Goal: Task Accomplishment & Management: Complete application form

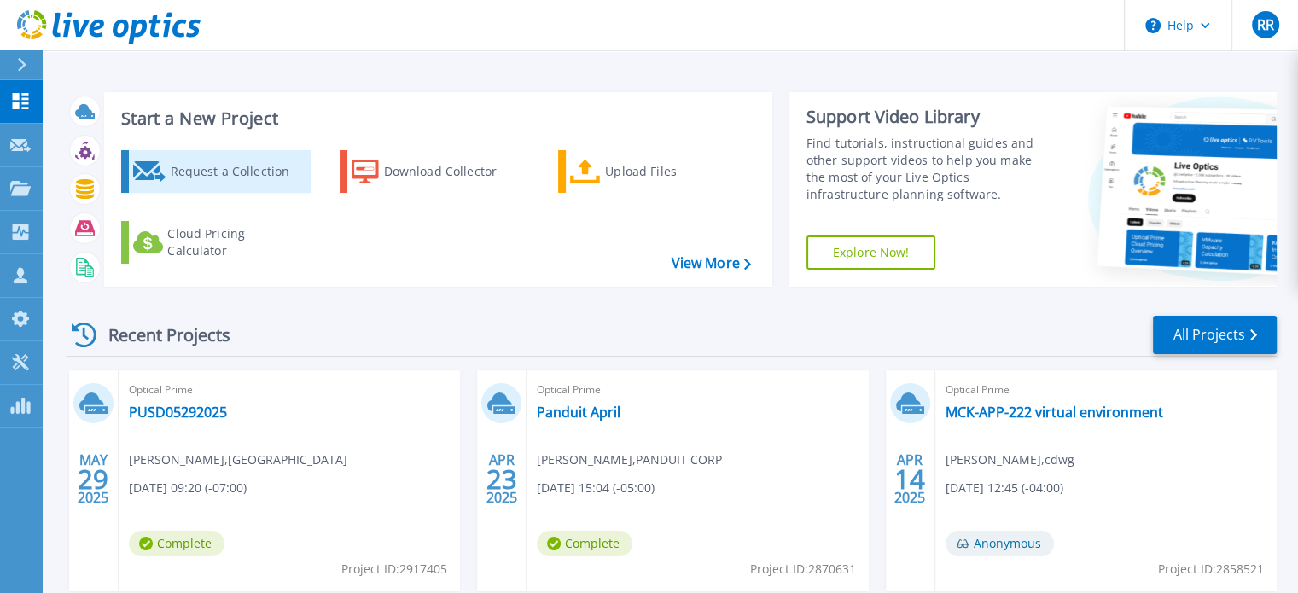
click at [201, 162] on div "Request a Collection" at bounding box center [238, 171] width 137 height 34
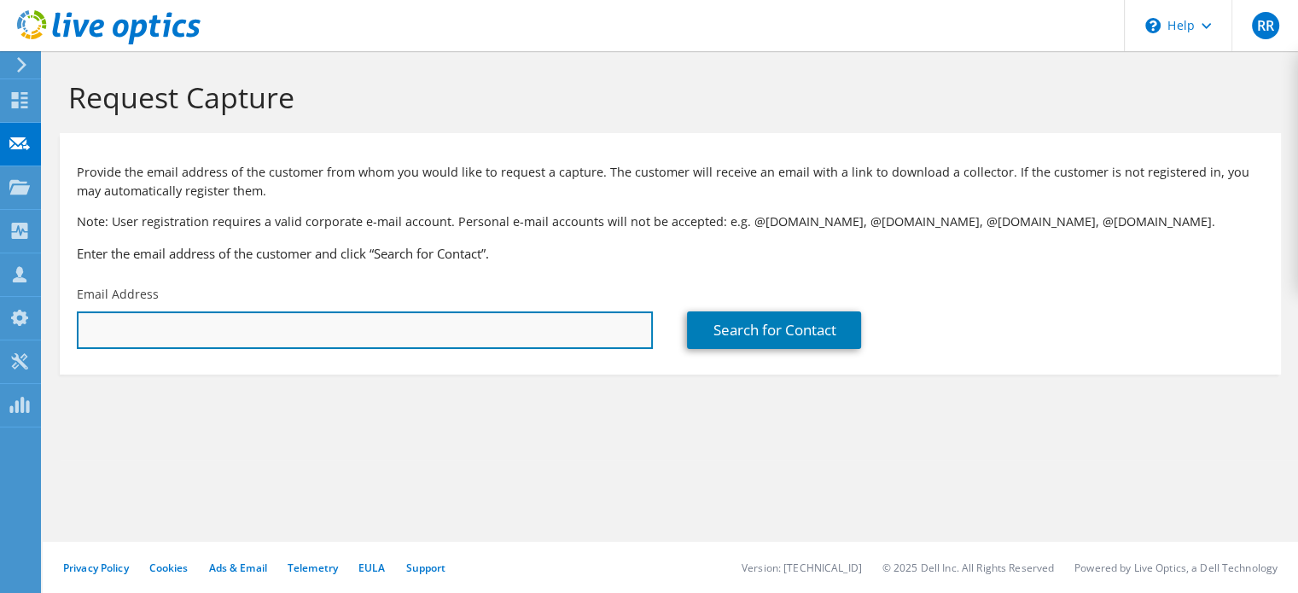
click at [386, 329] on input "text" at bounding box center [365, 330] width 576 height 38
paste input "chris.hicks@thekag.com"
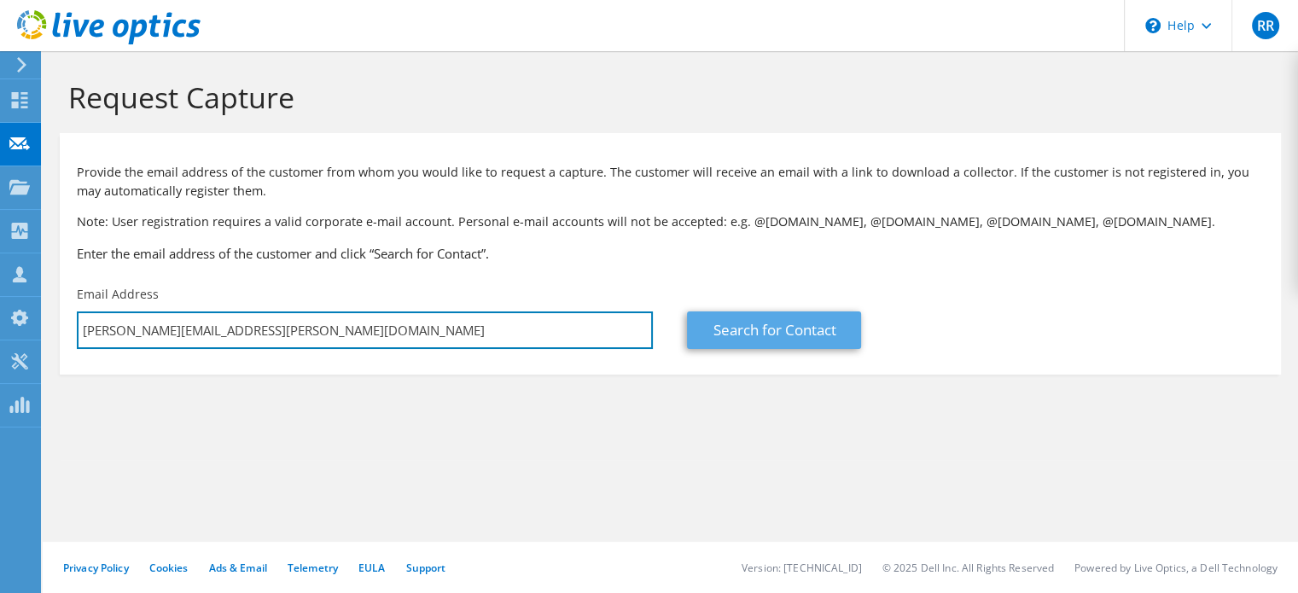
type input "chris.hicks@thekag.com"
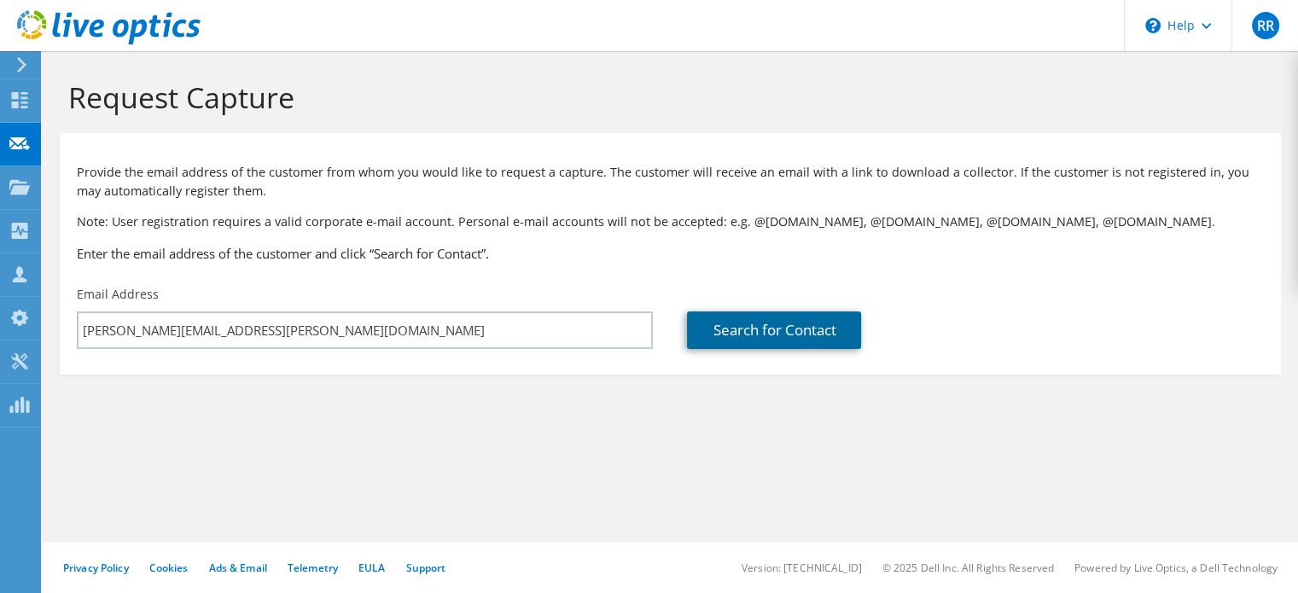
click at [775, 328] on link "Search for Contact" at bounding box center [774, 330] width 174 height 38
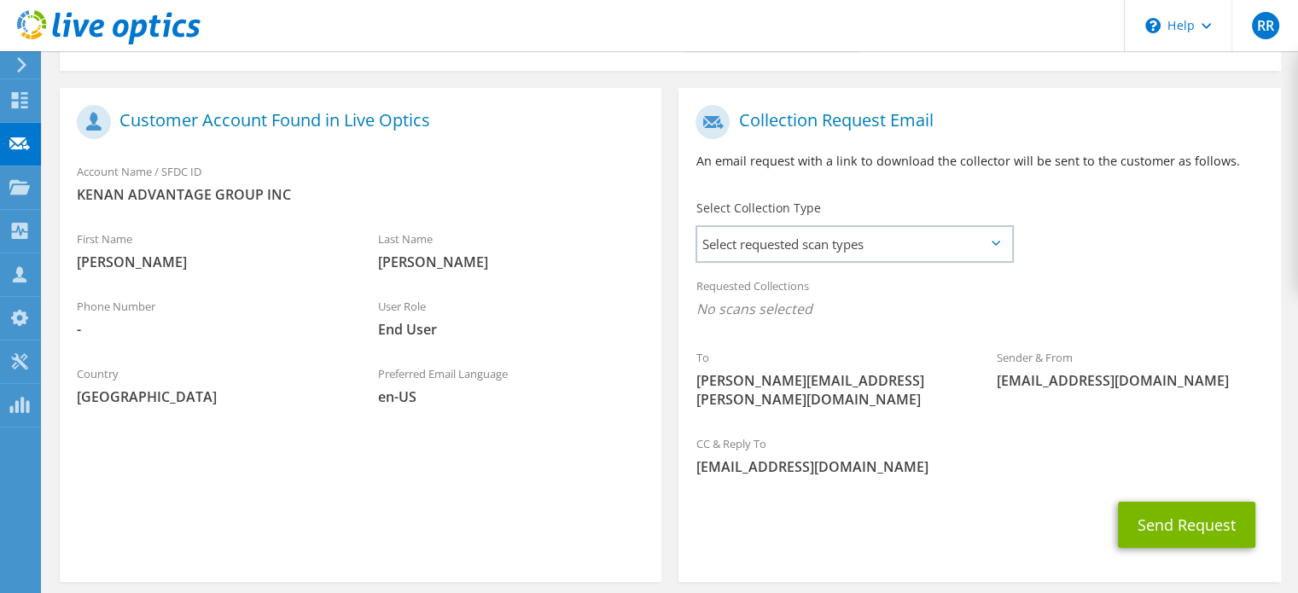
scroll to position [341, 0]
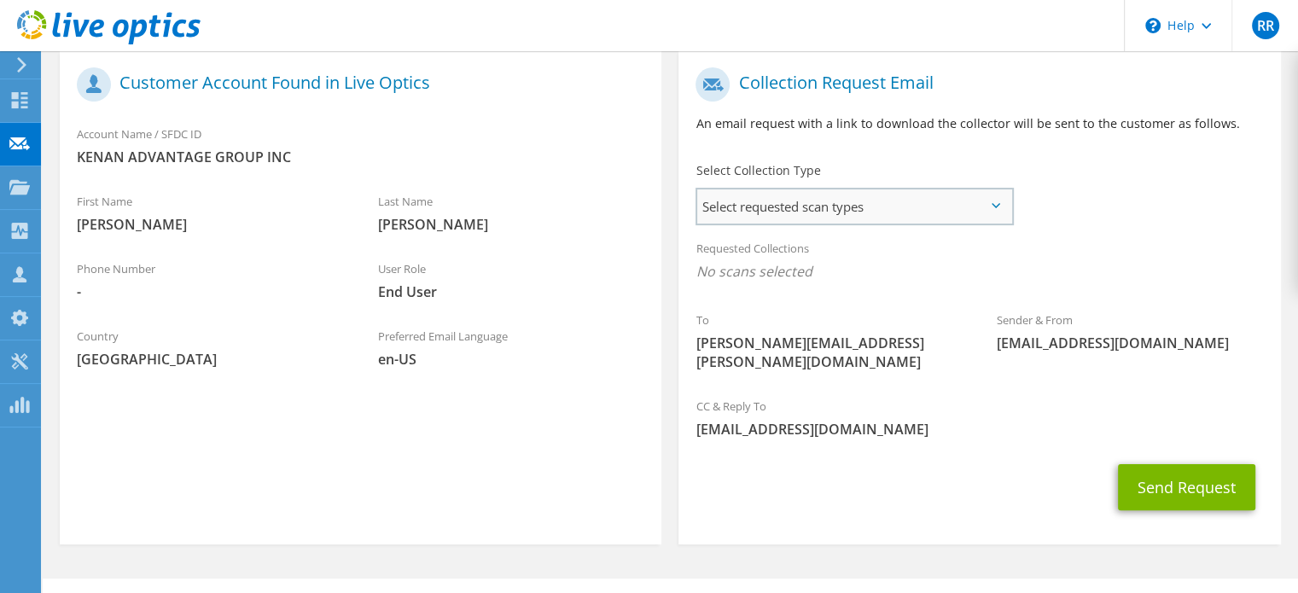
click at [901, 201] on span "Select requested scan types" at bounding box center [854, 206] width 314 height 34
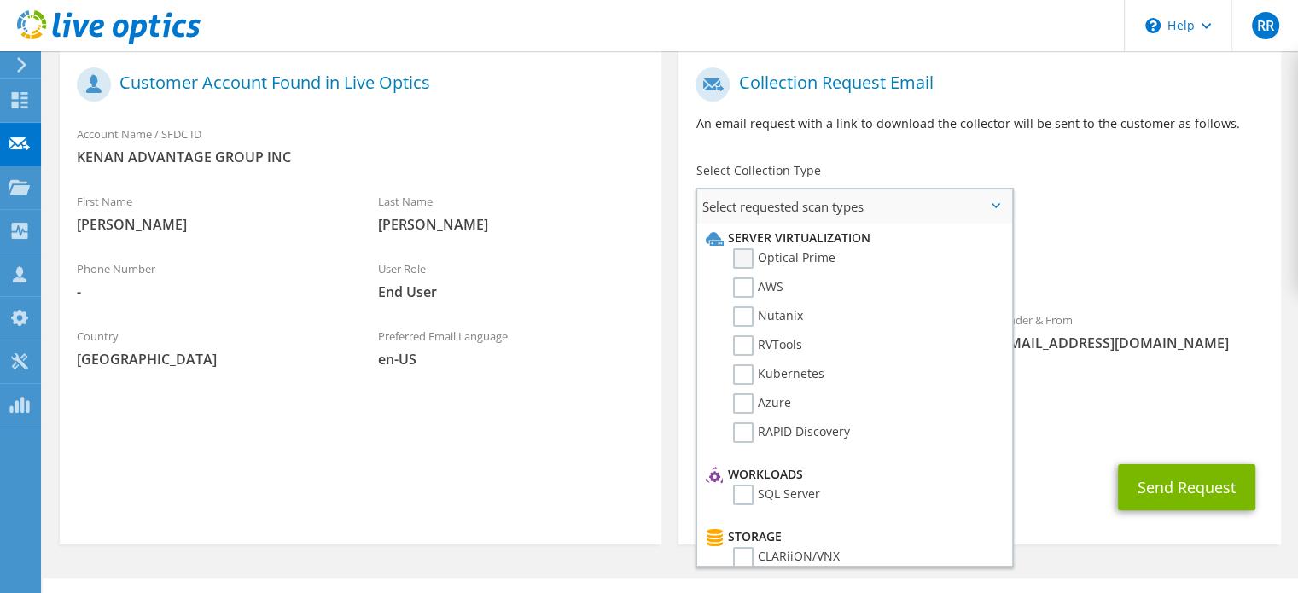
click at [753, 253] on label "Optical Prime" at bounding box center [784, 258] width 102 height 20
click at [0, 0] on input "Optical Prime" at bounding box center [0, 0] width 0 height 0
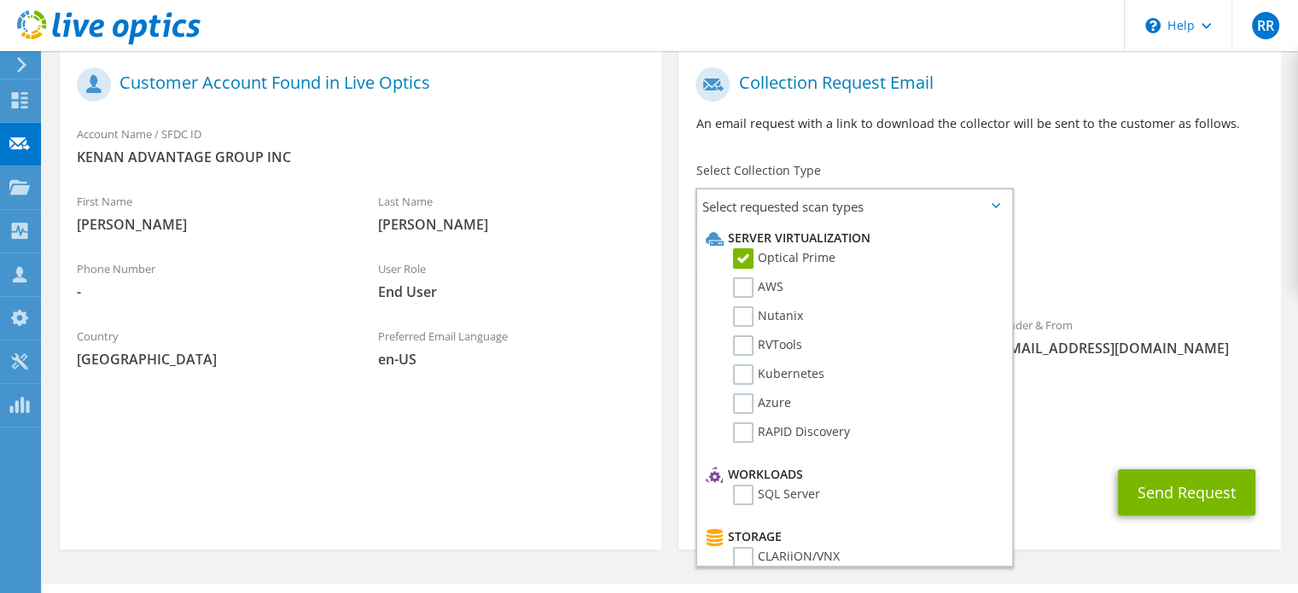
click at [1125, 188] on div "To chris.hicks@thekag.com Sender & From liveoptics@liveoptics.com" at bounding box center [979, 226] width 602 height 334
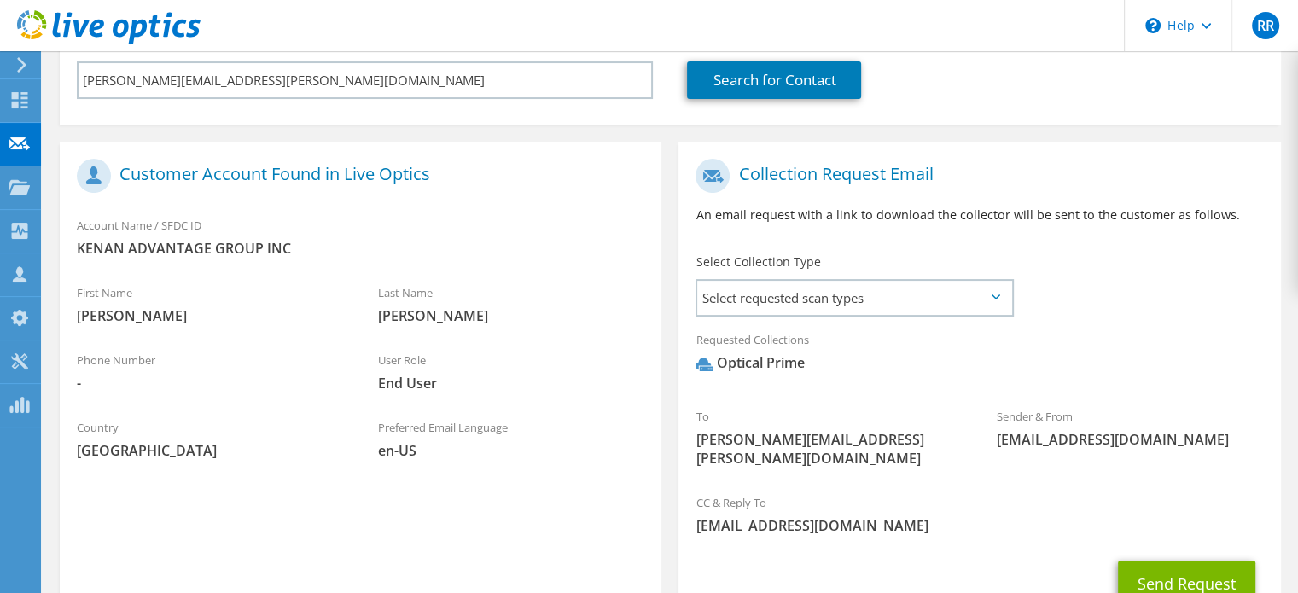
scroll to position [364, 0]
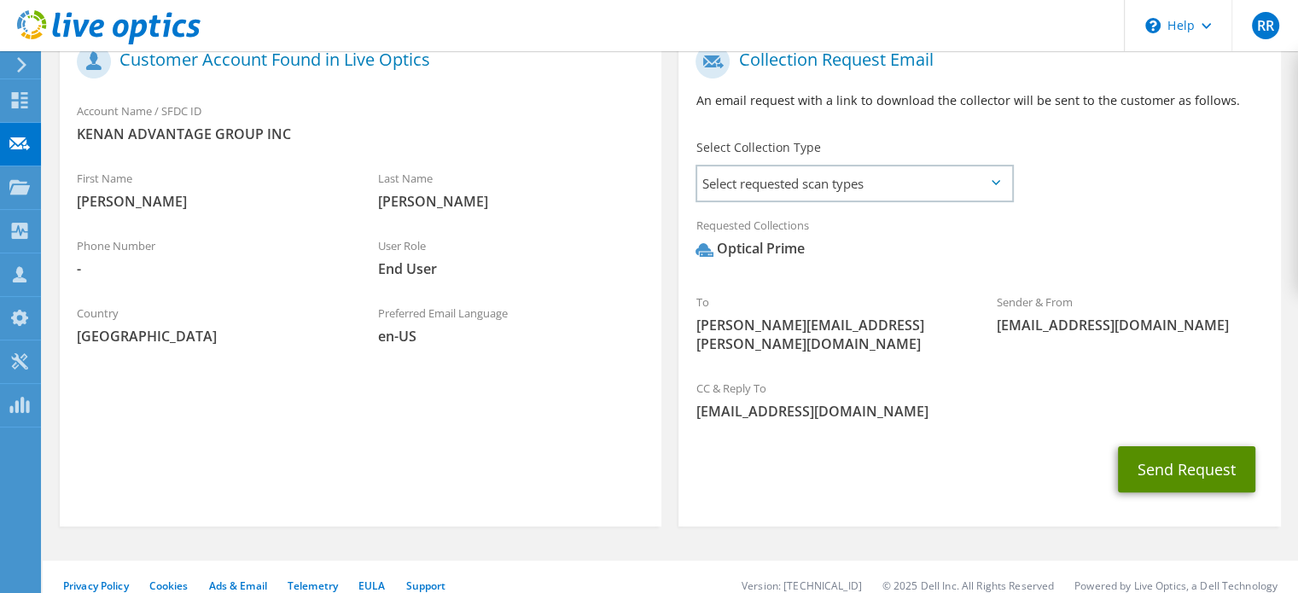
click at [1193, 446] on button "Send Request" at bounding box center [1186, 469] width 137 height 46
